Goal: Transaction & Acquisition: Purchase product/service

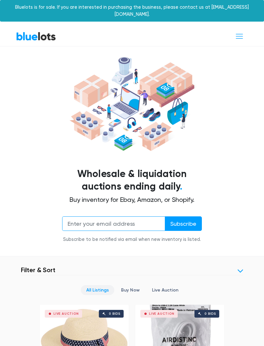
click at [102, 221] on input "email" at bounding box center [113, 223] width 103 height 14
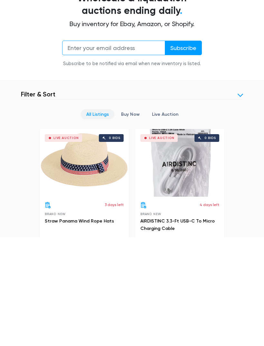
scroll to position [85, 0]
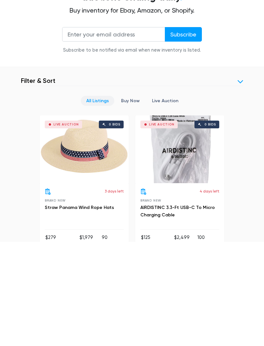
click at [242, 181] on header "Filter Filter & Sort" at bounding box center [132, 185] width 222 height 9
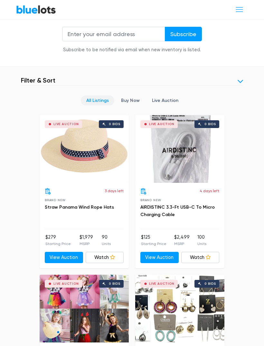
click at [242, 79] on link at bounding box center [240, 81] width 5 height 5
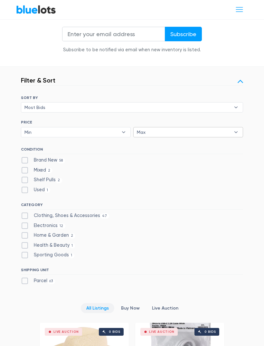
click at [169, 127] on div "Max ▾" at bounding box center [188, 132] width 110 height 10
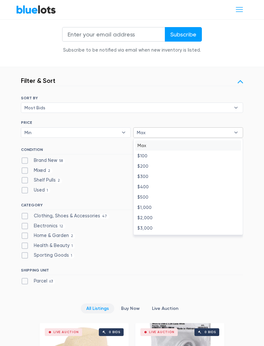
click at [92, 133] on div "SORT BY Most Bids Ending Soonest Newly Listed Lowest Price Highest Price Most B…" at bounding box center [132, 195] width 222 height 198
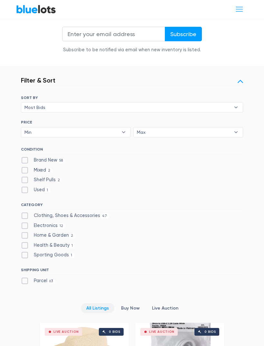
click at [230, 96] on div "SORT BY Most Bids Ending Soonest Newly Listed Lowest Price Highest Price Most B…" at bounding box center [132, 106] width 222 height 20
click at [224, 96] on h6 "SORT BY" at bounding box center [132, 98] width 222 height 5
click at [230, 103] on b "▾" at bounding box center [236, 108] width 14 height 10
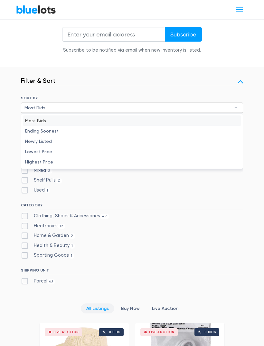
click at [33, 127] on li "Ending Soonest" at bounding box center [132, 131] width 218 height 10
select select "ending_soonest"
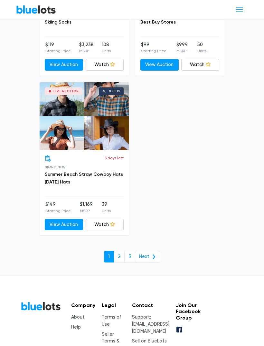
scroll to position [3765, 0]
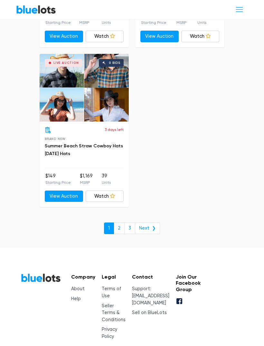
click at [149, 222] on link "Next ❯" at bounding box center [147, 228] width 25 height 12
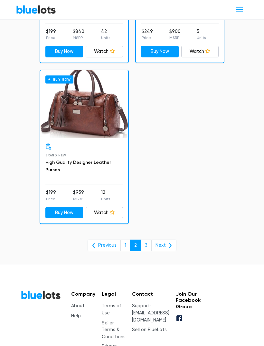
scroll to position [3567, 0]
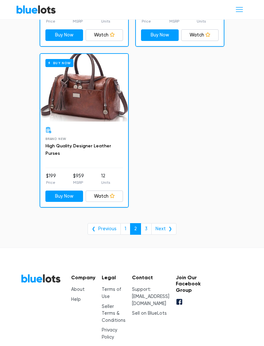
click at [165, 223] on link "Next ❯" at bounding box center [163, 229] width 25 height 12
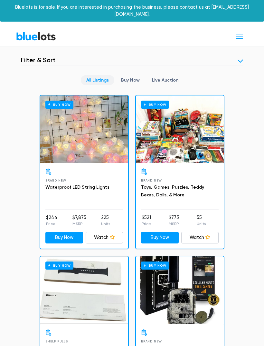
click at [169, 152] on div "Buy Now" at bounding box center [180, 129] width 88 height 68
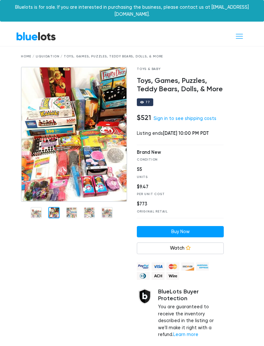
click at [53, 161] on img at bounding box center [74, 134] width 106 height 135
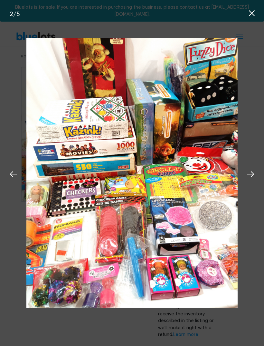
click at [76, 205] on img at bounding box center [131, 173] width 211 height 270
